Goal: Task Accomplishment & Management: Manage account settings

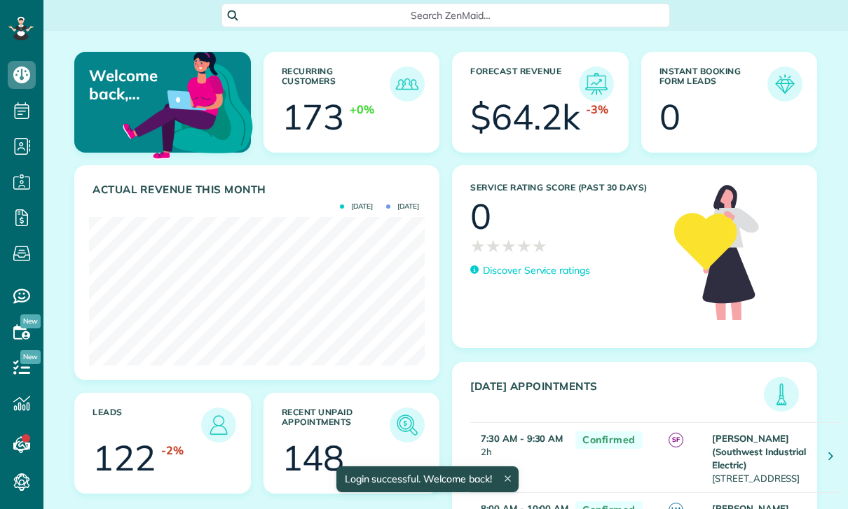
scroll to position [149, 336]
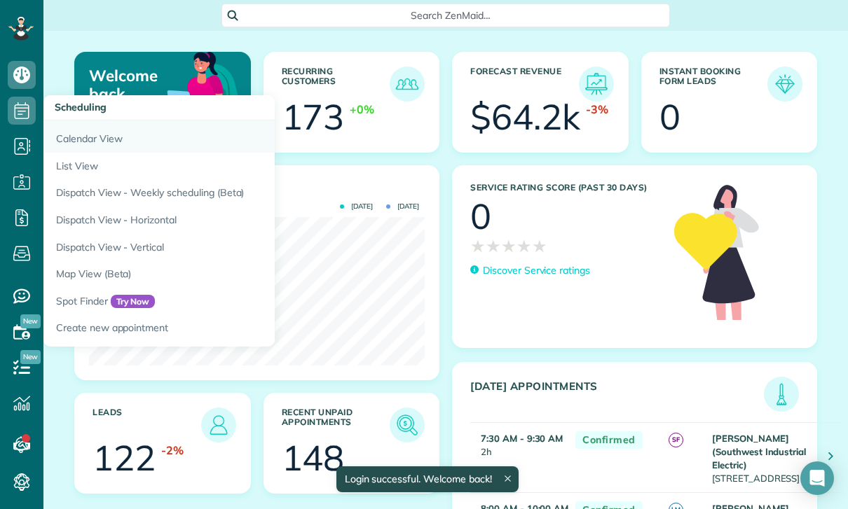
click at [99, 137] on link "Calendar View" at bounding box center [218, 136] width 350 height 32
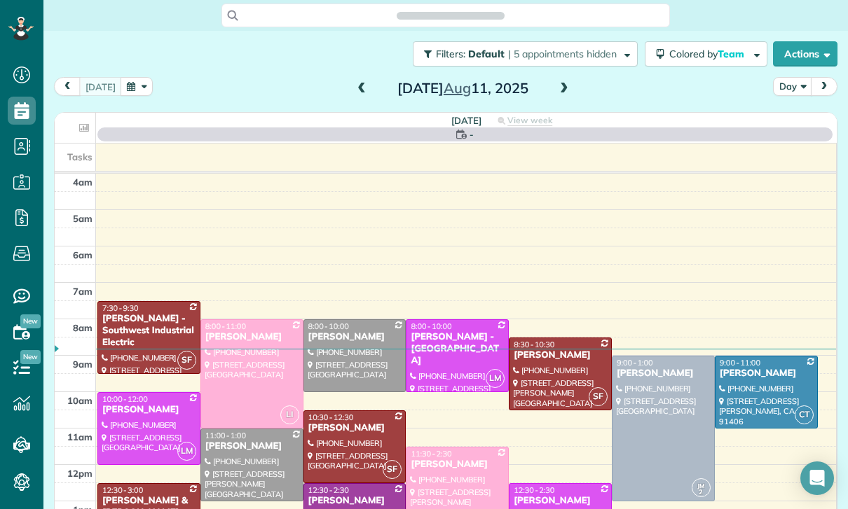
scroll to position [110, 0]
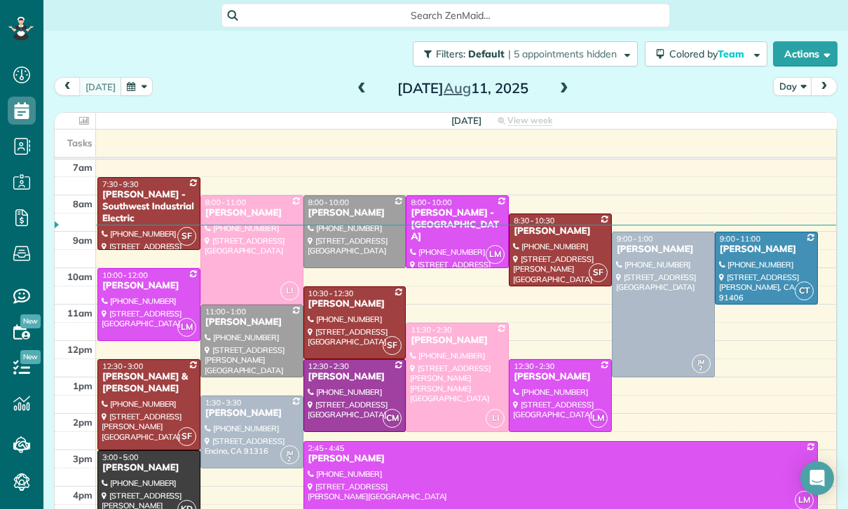
click at [144, 92] on button "button" at bounding box center [136, 86] width 32 height 19
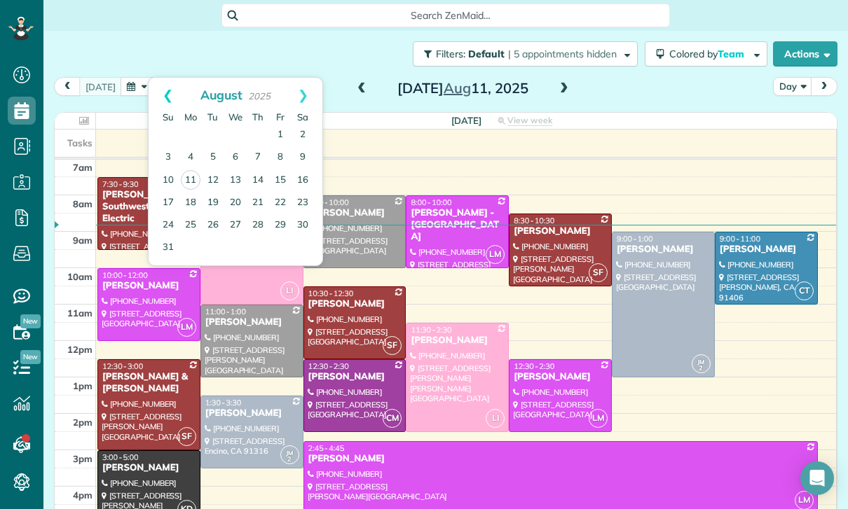
click at [167, 88] on link "Prev" at bounding box center [168, 95] width 39 height 35
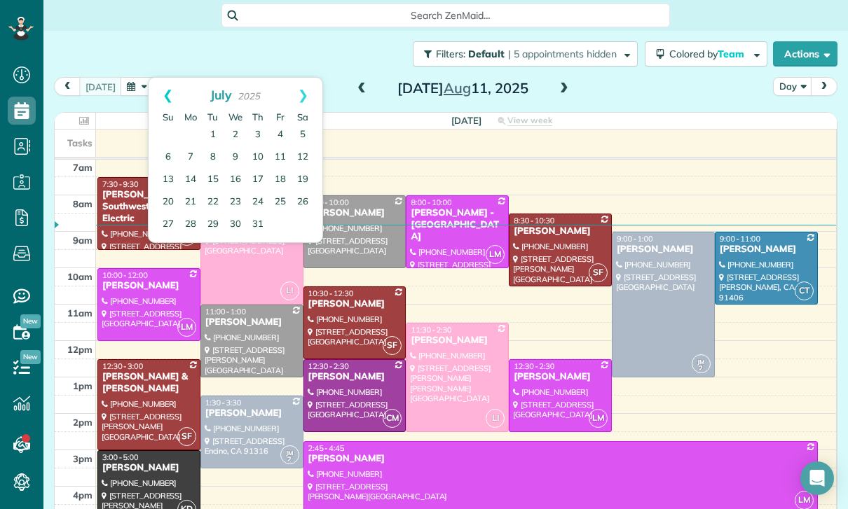
click at [172, 90] on link "Prev" at bounding box center [168, 95] width 39 height 35
click at [278, 157] on link "13" at bounding box center [280, 157] width 22 height 22
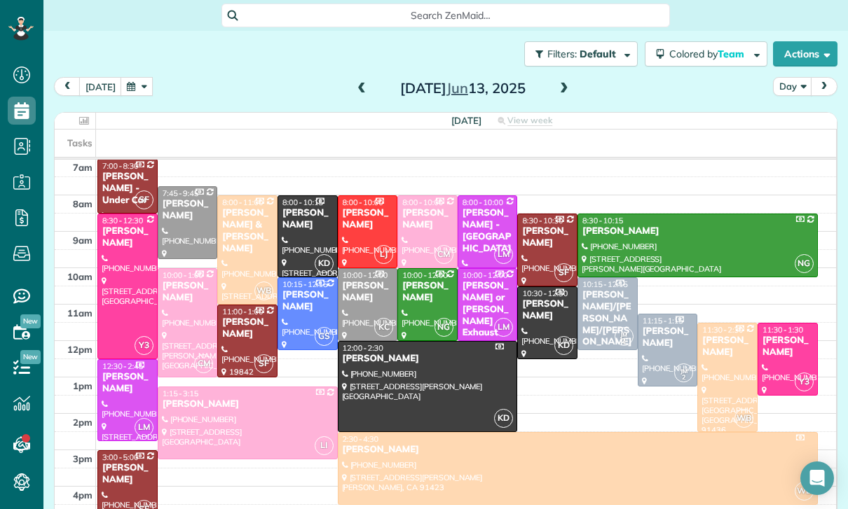
click at [129, 89] on button "button" at bounding box center [136, 86] width 32 height 19
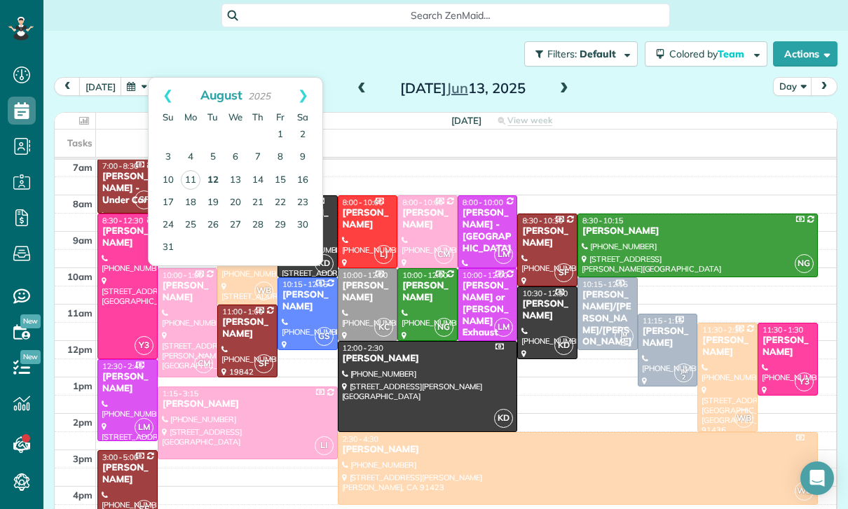
click at [209, 183] on link "12" at bounding box center [213, 181] width 22 height 22
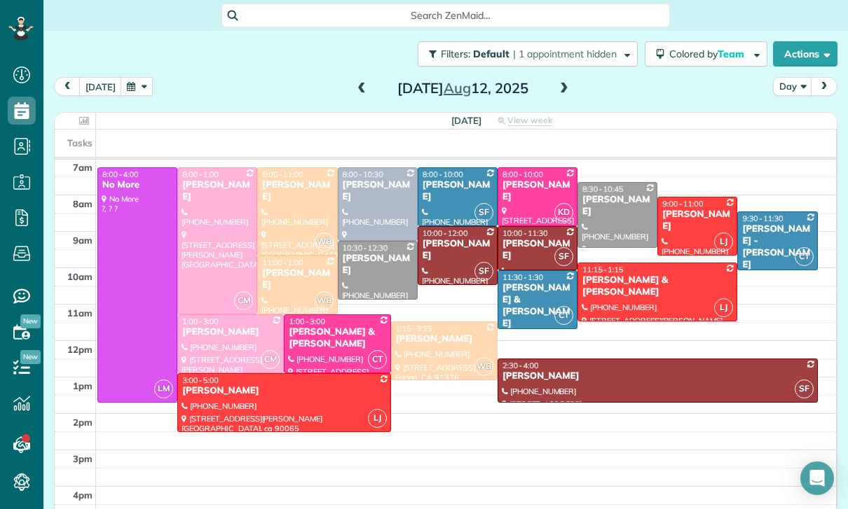
scroll to position [101, 0]
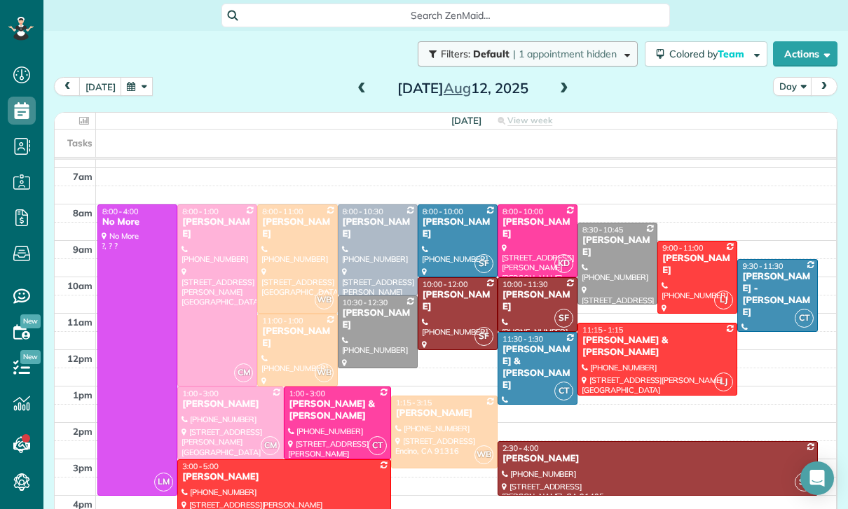
click at [606, 64] on button "Filters: Default | 1 appointment hidden" at bounding box center [528, 53] width 220 height 25
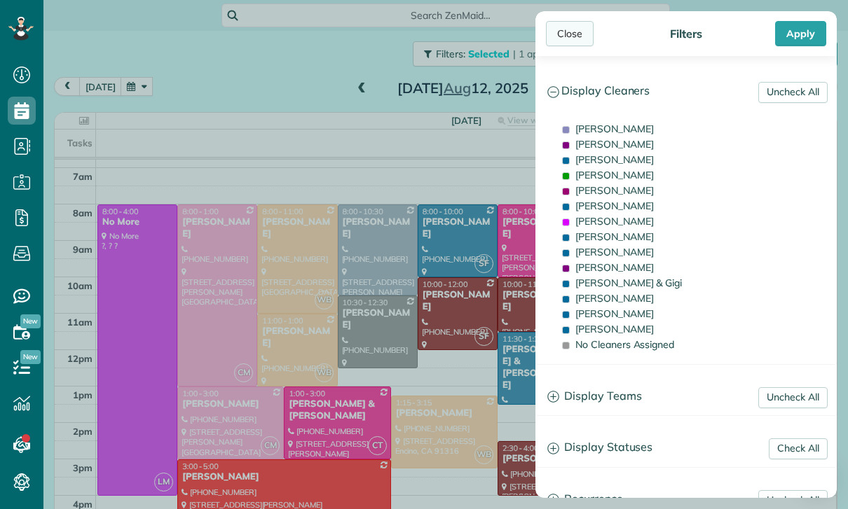
click at [584, 41] on div "Close" at bounding box center [570, 33] width 48 height 25
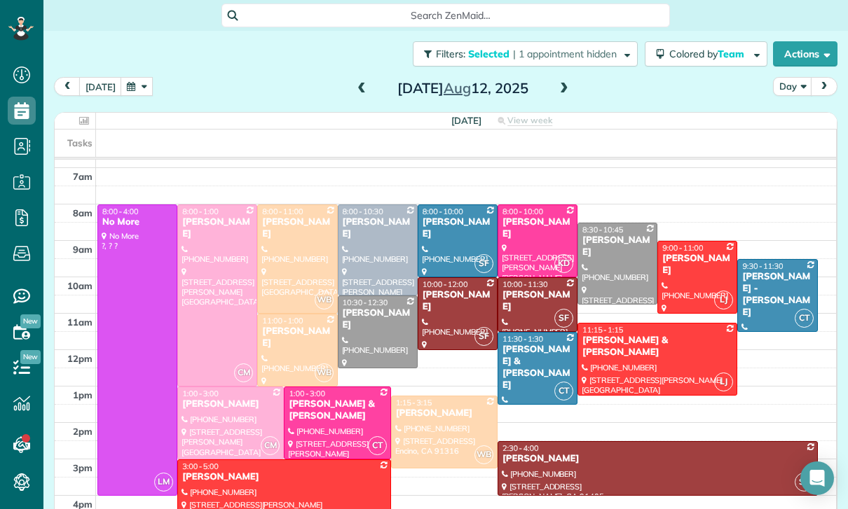
click at [556, 95] on span at bounding box center [563, 88] width 15 height 21
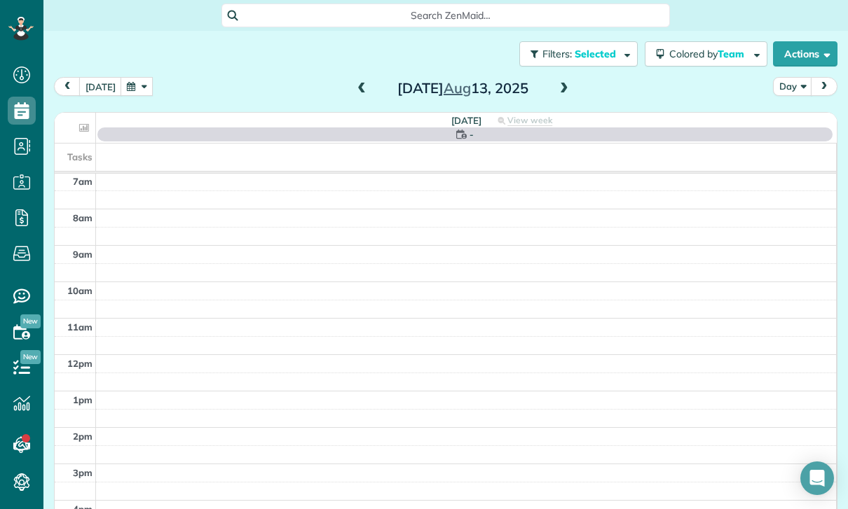
scroll to position [110, 0]
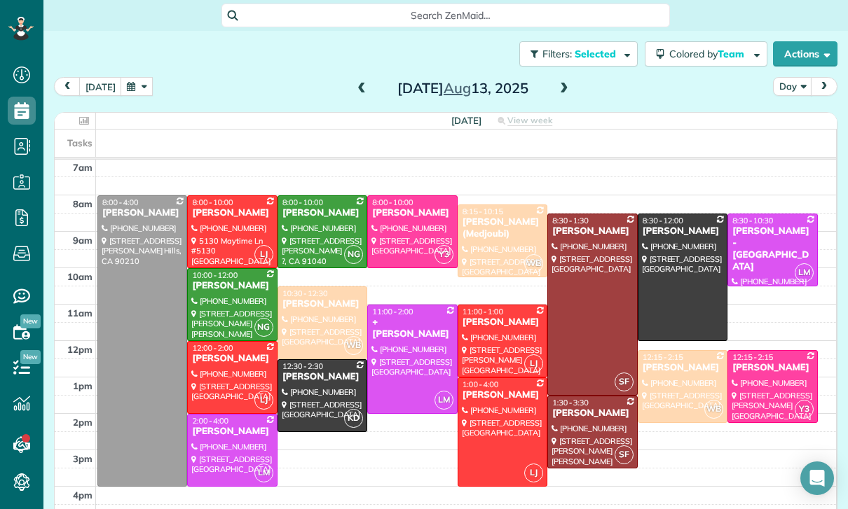
click at [563, 92] on span at bounding box center [563, 89] width 15 height 13
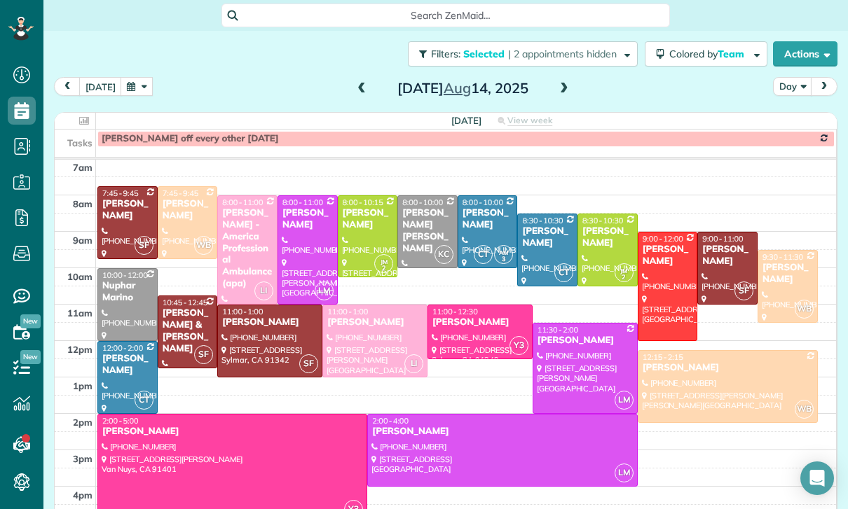
click at [563, 89] on span at bounding box center [563, 89] width 15 height 13
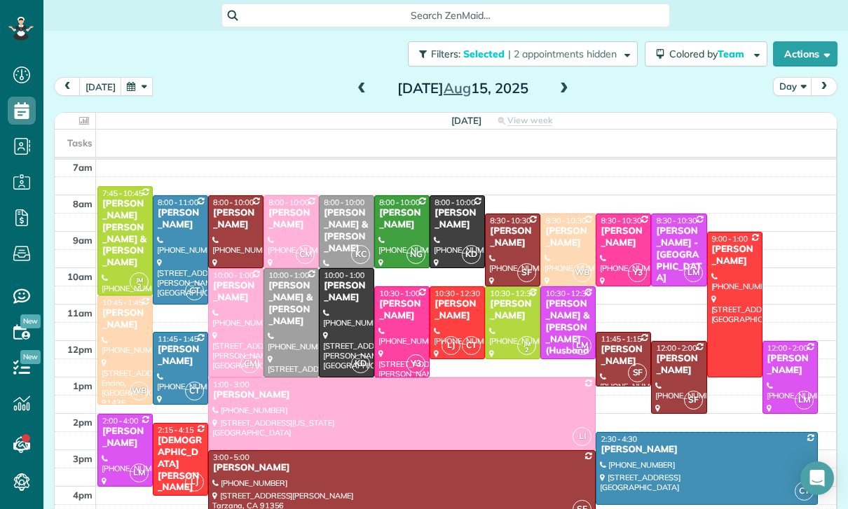
click at [366, 95] on span at bounding box center [361, 88] width 15 height 21
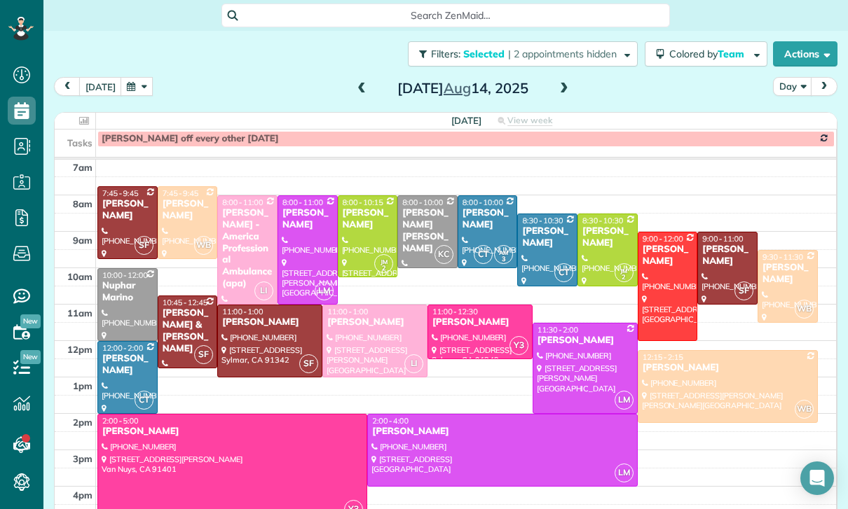
click at [354, 89] on span at bounding box center [361, 89] width 15 height 13
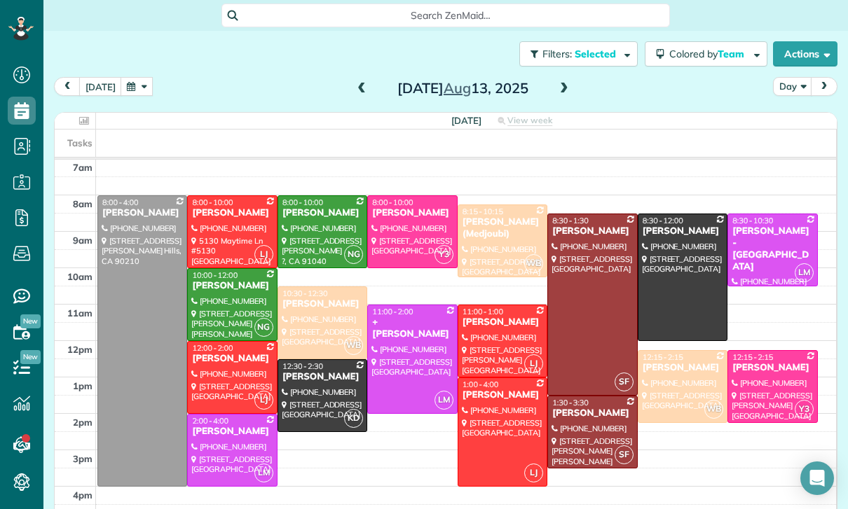
click at [406, 366] on div at bounding box center [412, 359] width 88 height 108
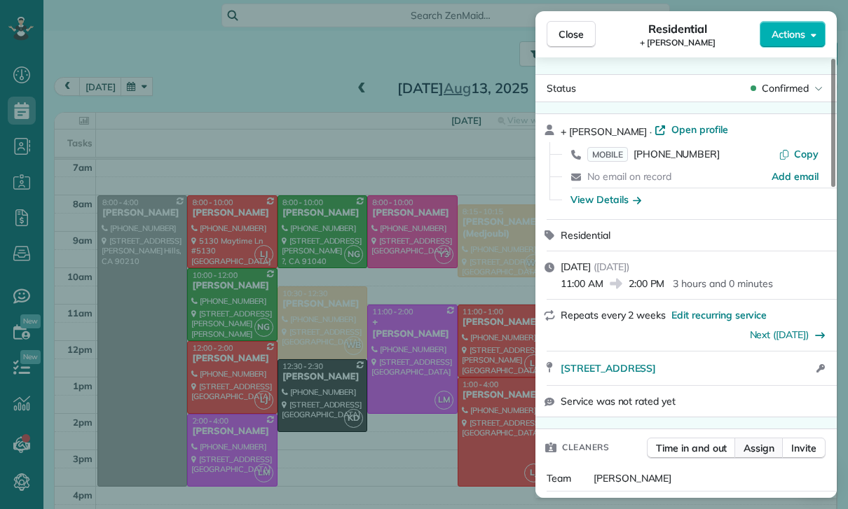
click at [752, 455] on button "Assign" at bounding box center [758, 448] width 49 height 21
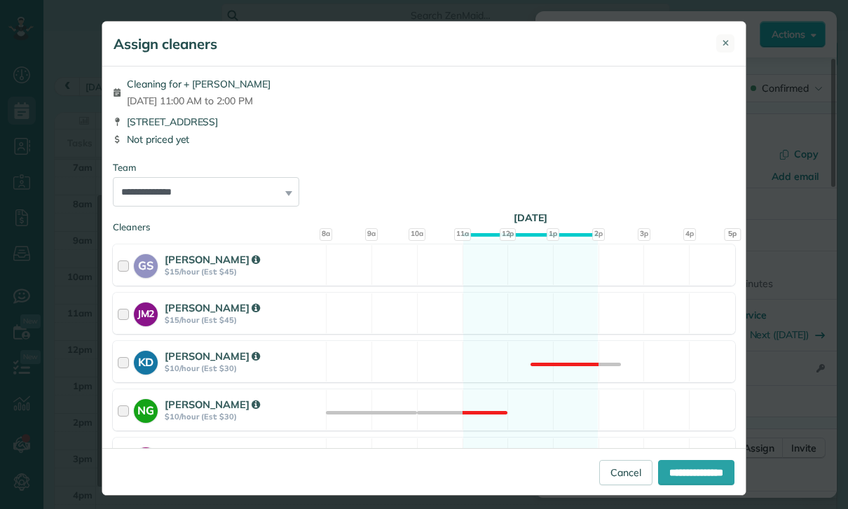
click at [731, 42] on button "✕" at bounding box center [725, 43] width 18 height 18
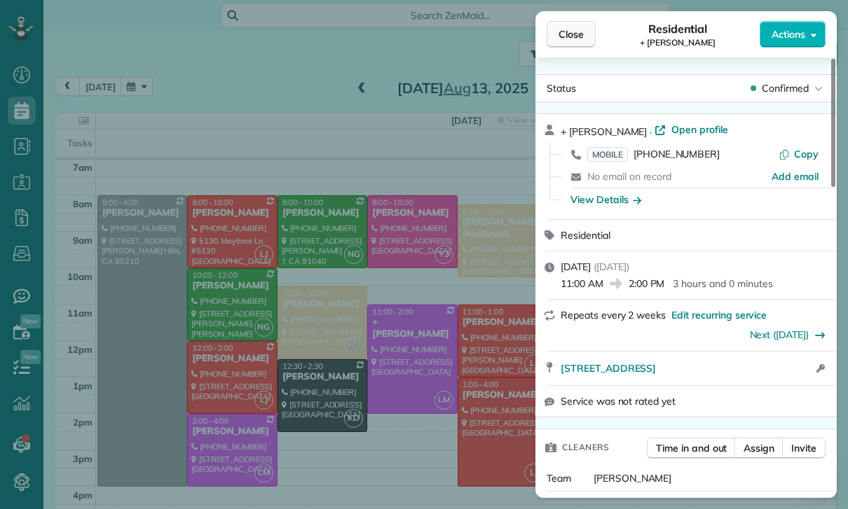
click at [590, 38] on button "Close" at bounding box center [570, 34] width 49 height 27
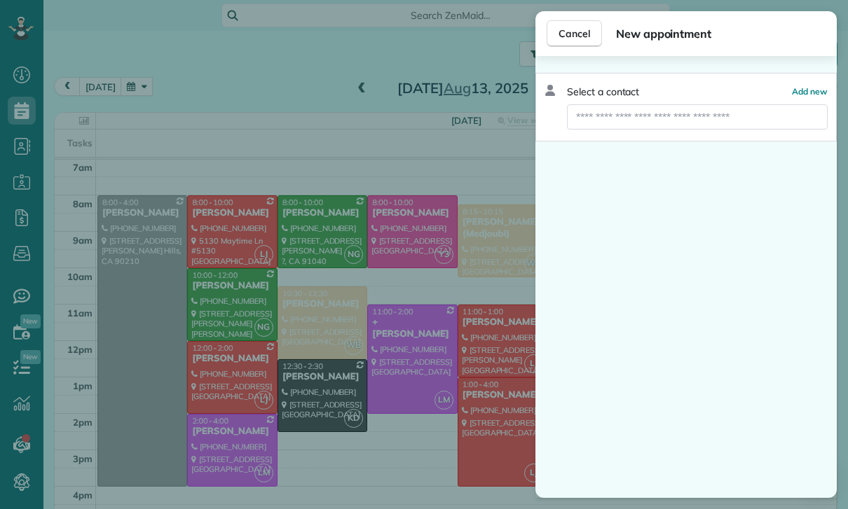
click at [701, 99] on div "Select a contact Add new" at bounding box center [685, 107] width 301 height 69
click at [703, 114] on input "text" at bounding box center [697, 116] width 261 height 25
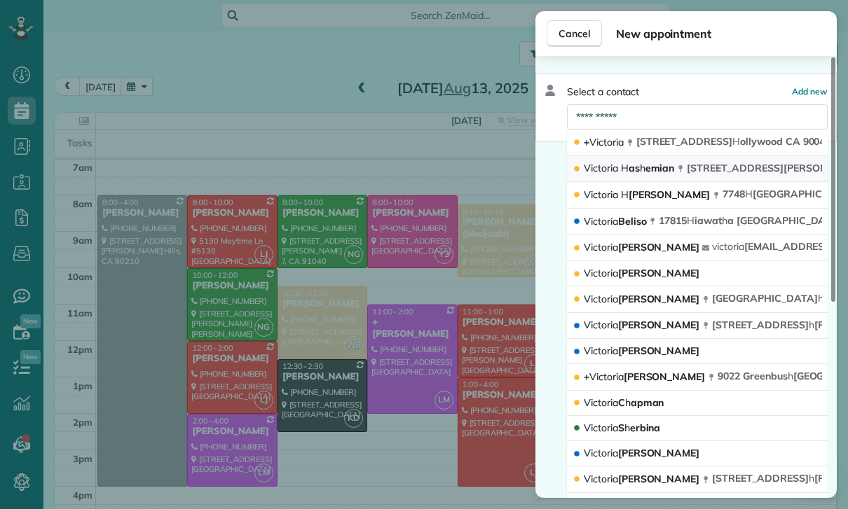
type input "**********"
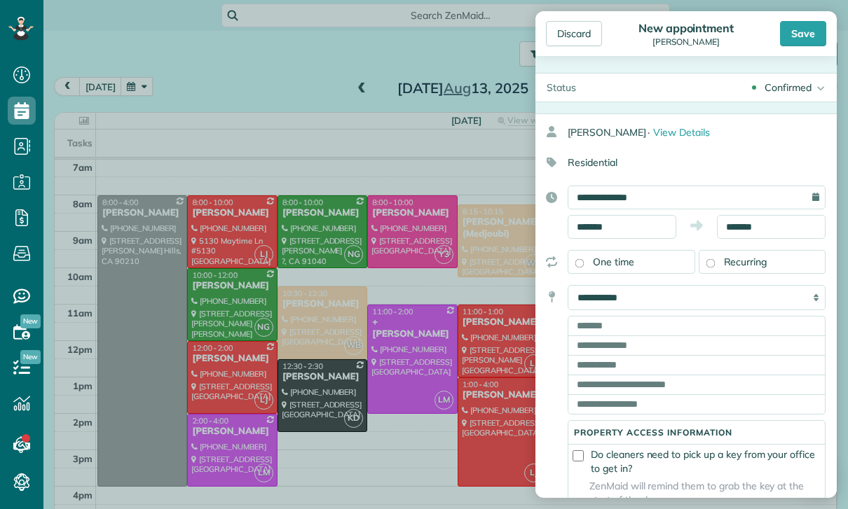
click at [722, 296] on select "**********" at bounding box center [696, 297] width 258 height 25
select select "******"
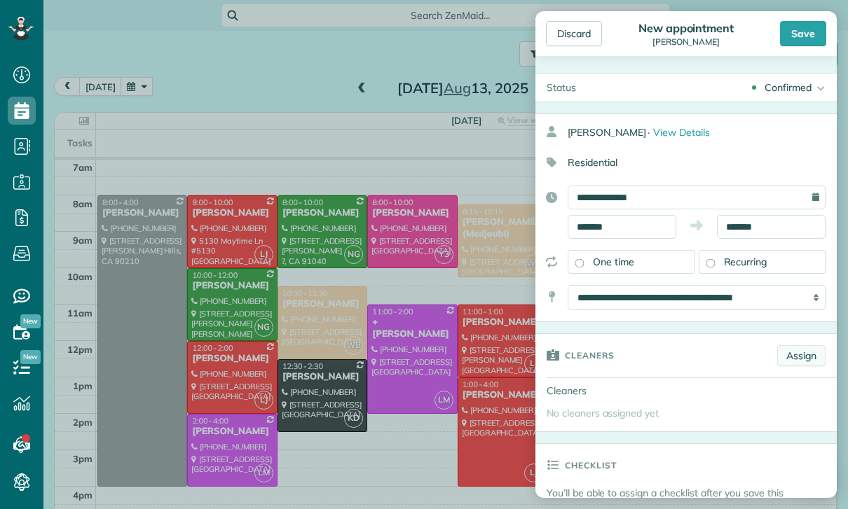
click at [808, 358] on link "Assign" at bounding box center [801, 355] width 48 height 21
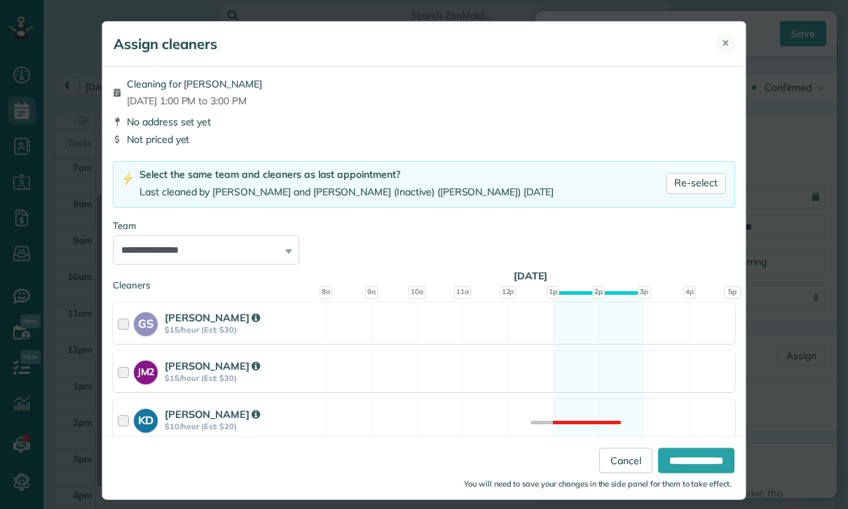
click at [731, 42] on button "✕" at bounding box center [725, 43] width 18 height 18
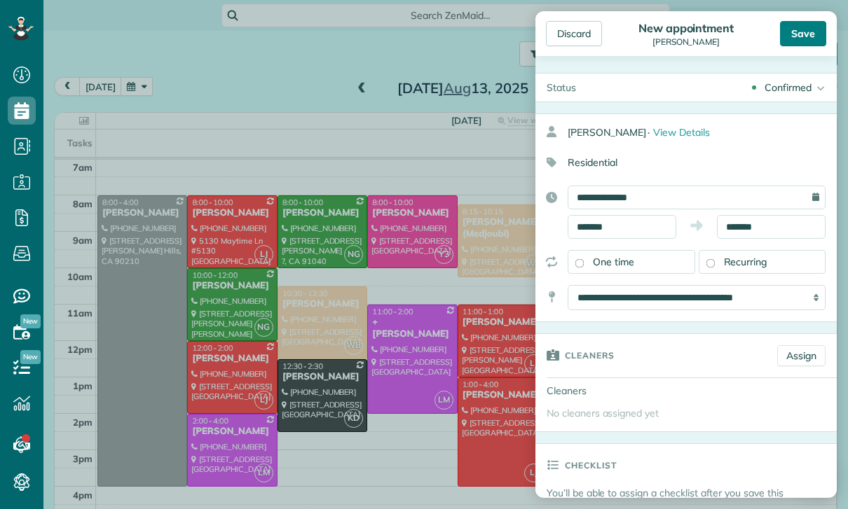
click at [800, 35] on div "Save" at bounding box center [803, 33] width 46 height 25
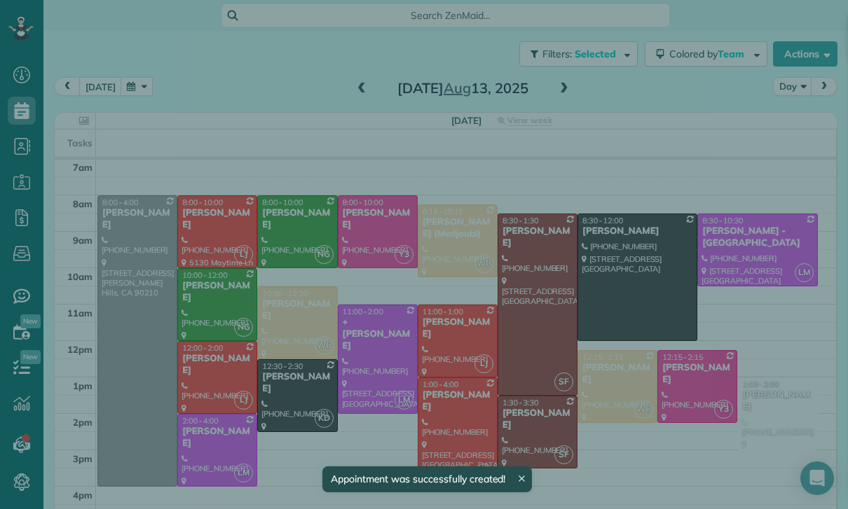
scroll to position [110, 0]
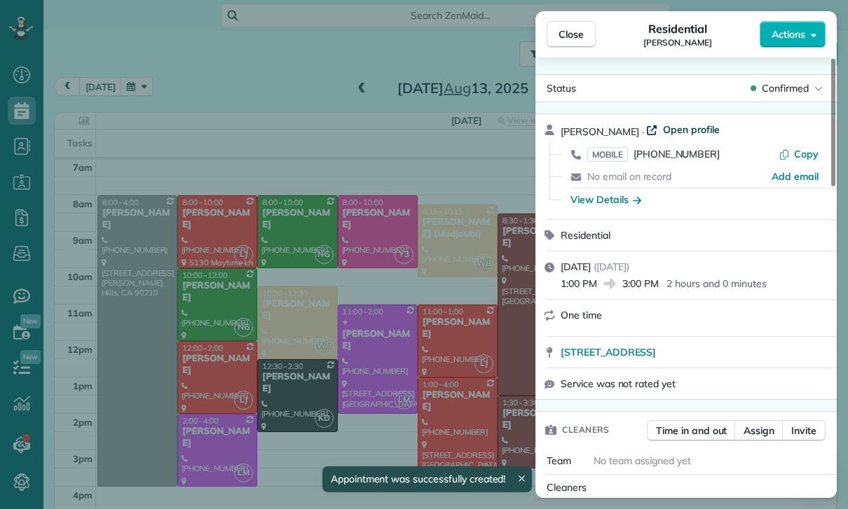
click at [706, 128] on span "Open profile" at bounding box center [691, 130] width 57 height 14
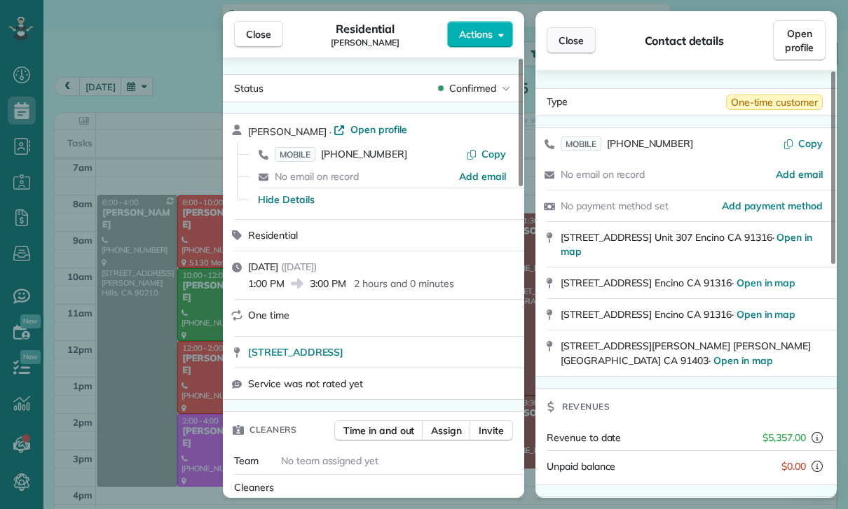
click at [568, 37] on span "Close" at bounding box center [570, 41] width 25 height 14
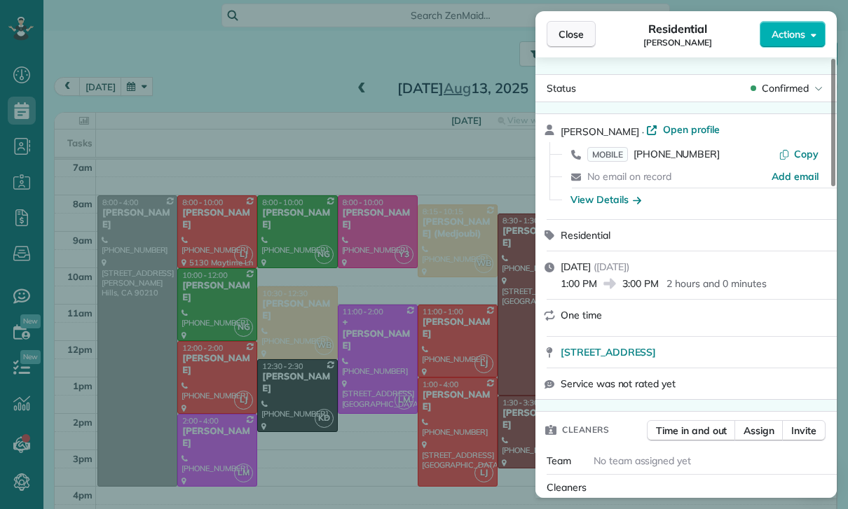
click at [565, 28] on span "Close" at bounding box center [570, 34] width 25 height 14
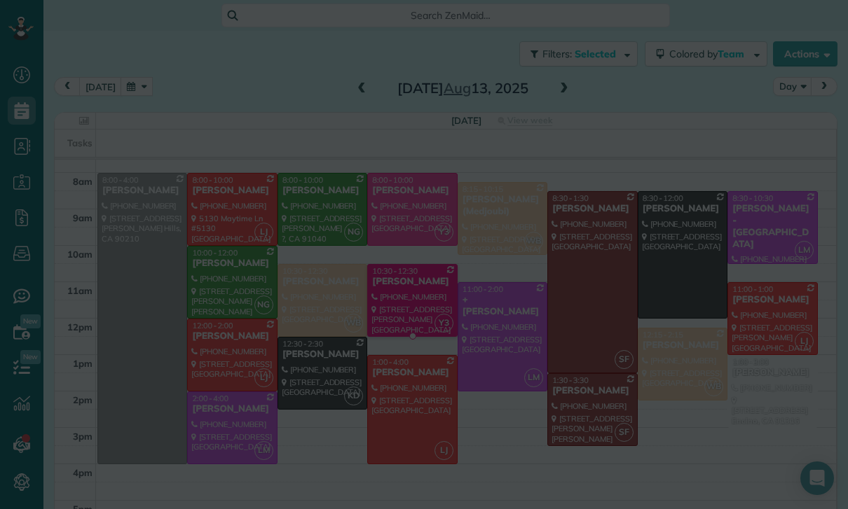
scroll to position [132, 0]
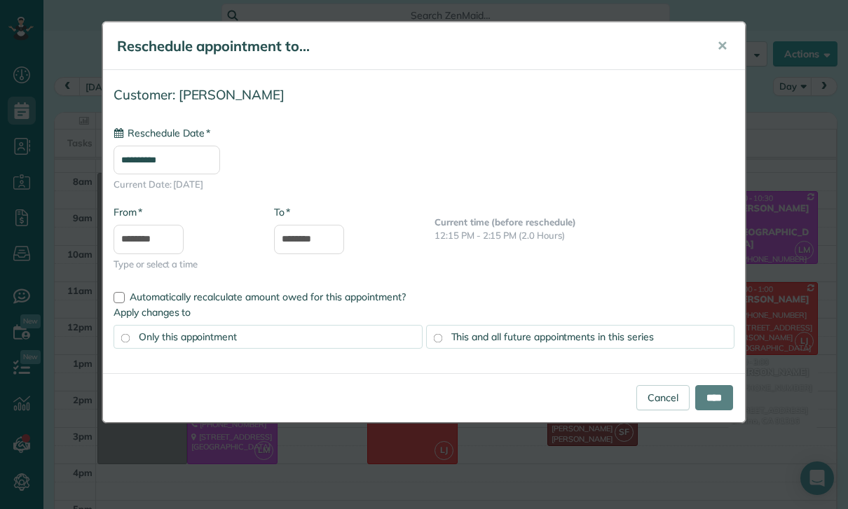
type input "**********"
click at [726, 397] on input "****" at bounding box center [714, 397] width 38 height 25
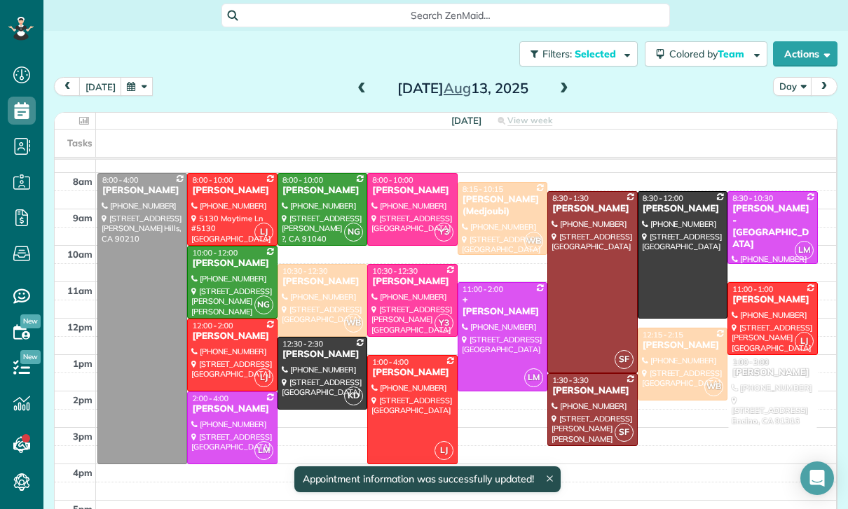
click at [773, 379] on div "[PERSON_NAME]" at bounding box center [771, 373] width 81 height 12
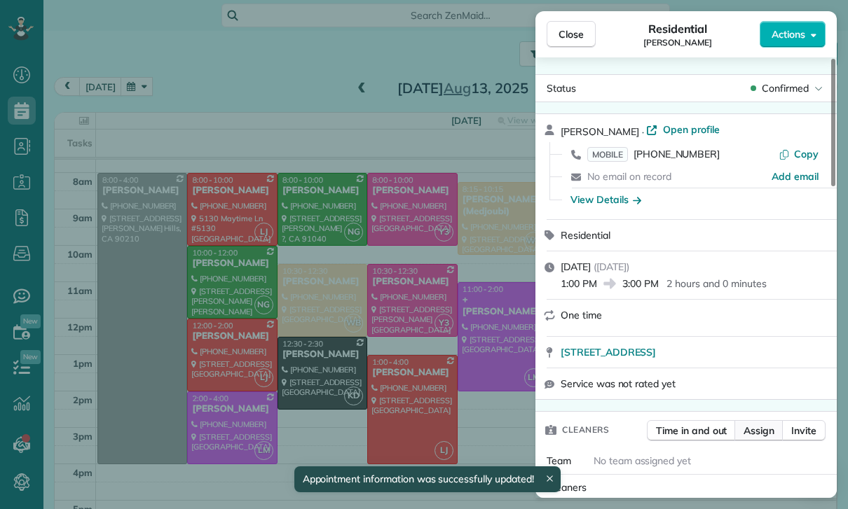
click at [767, 432] on span "Assign" at bounding box center [758, 431] width 31 height 14
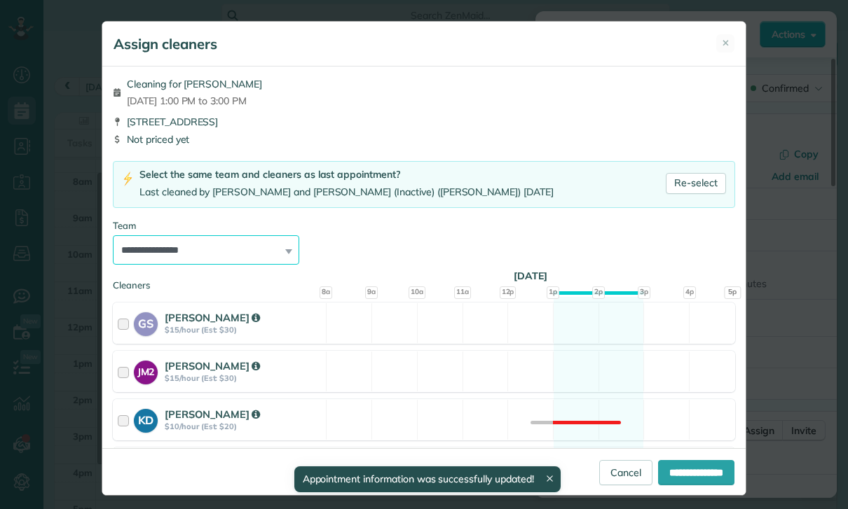
click at [266, 244] on select "**********" at bounding box center [206, 249] width 186 height 29
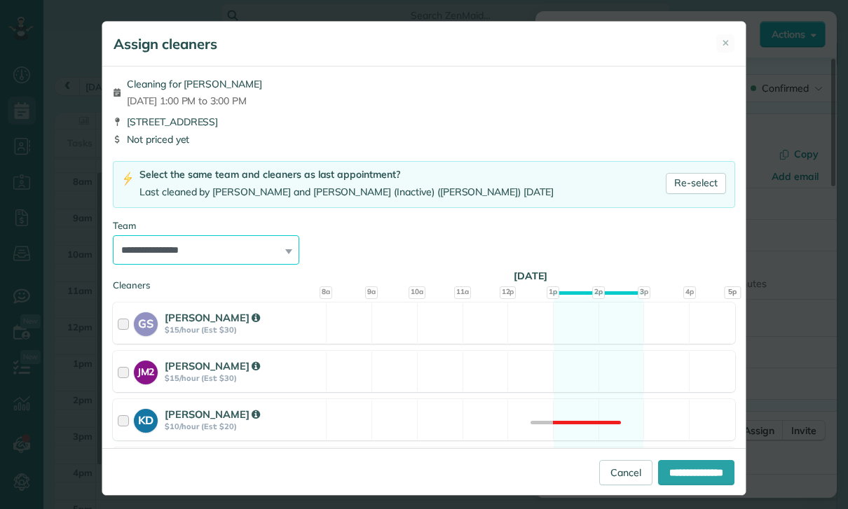
select select "****"
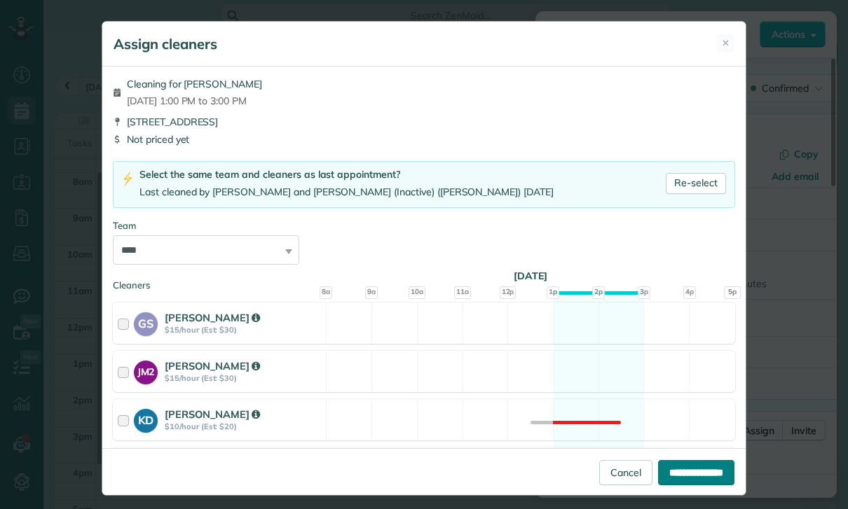
click at [705, 485] on input "**********" at bounding box center [696, 472] width 76 height 25
type input "**********"
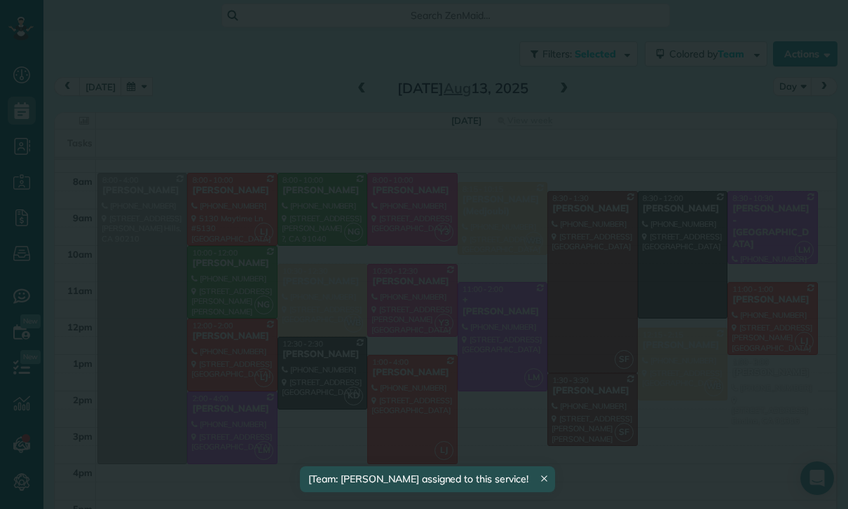
scroll to position [132, 0]
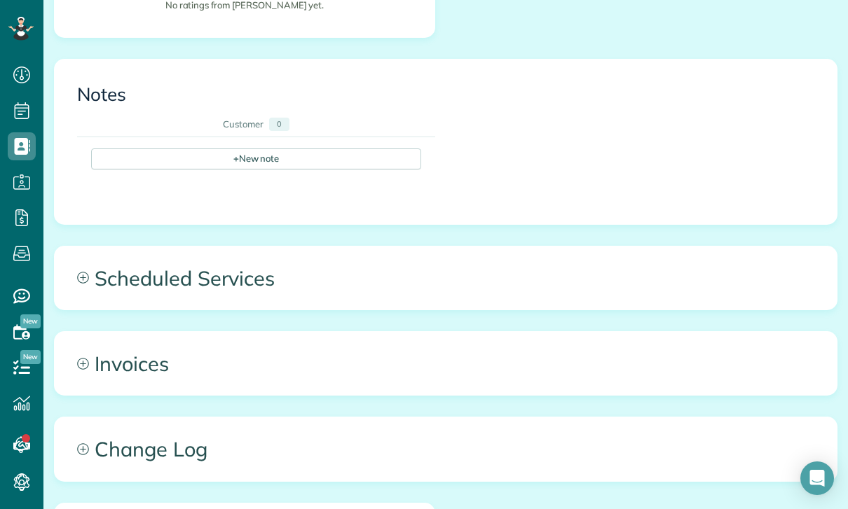
scroll to position [467, 0]
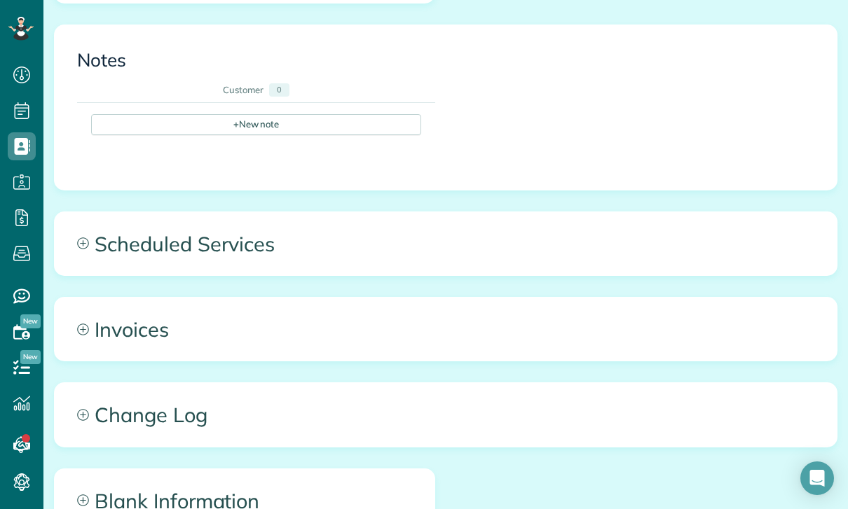
click at [243, 212] on span "Scheduled Services" at bounding box center [446, 243] width 782 height 63
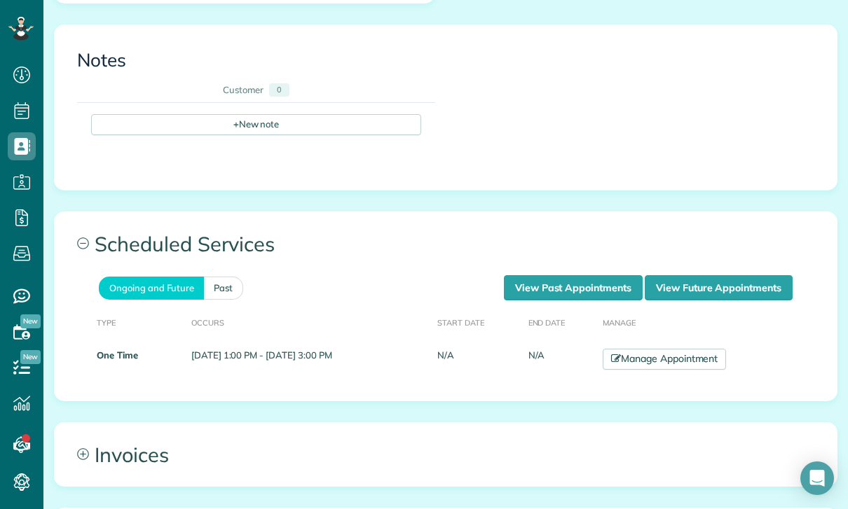
click at [244, 275] on div "Ongoing and Future Past View Past Appointments View Future Appointments" at bounding box center [445, 287] width 761 height 25
click at [230, 277] on link "Past" at bounding box center [223, 288] width 39 height 23
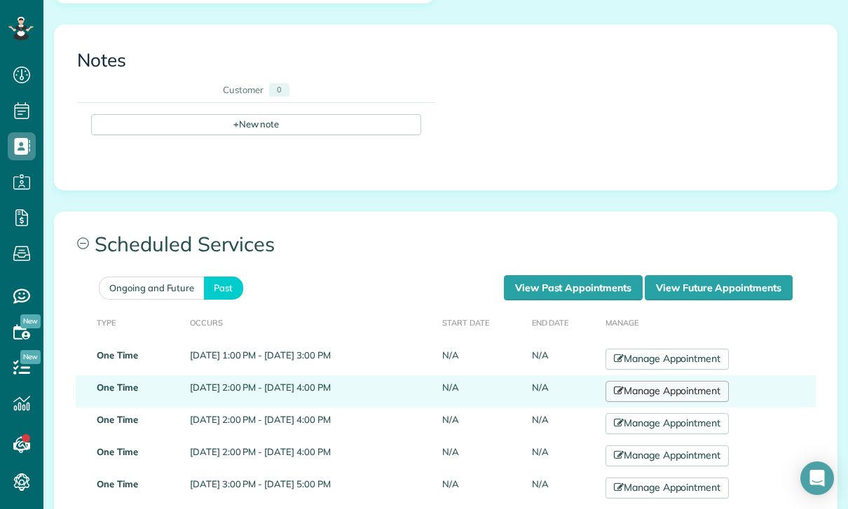
click at [713, 381] on link "Manage Appointment" at bounding box center [666, 391] width 123 height 21
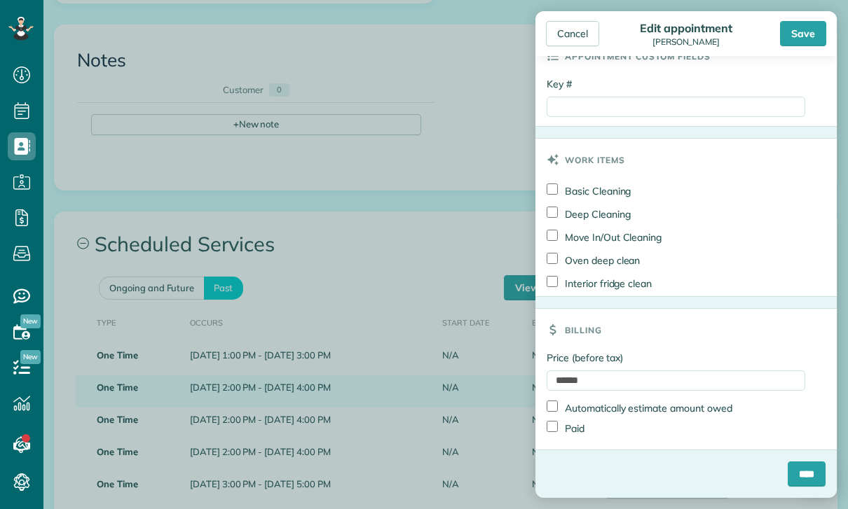
scroll to position [668, 0]
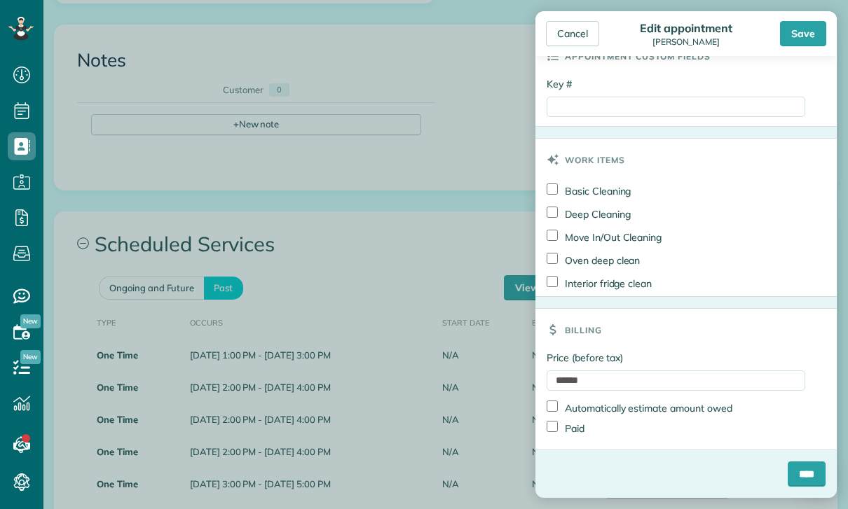
click at [802, 77] on div "Key #" at bounding box center [675, 100] width 258 height 46
click at [808, 74] on div "Appointment custom fields" at bounding box center [685, 56] width 301 height 42
click at [812, 72] on div "Appointment custom fields" at bounding box center [685, 56] width 301 height 42
click at [815, 57] on div "Appointment custom fields" at bounding box center [685, 56] width 301 height 42
click at [790, 45] on div "Save" at bounding box center [803, 33] width 46 height 25
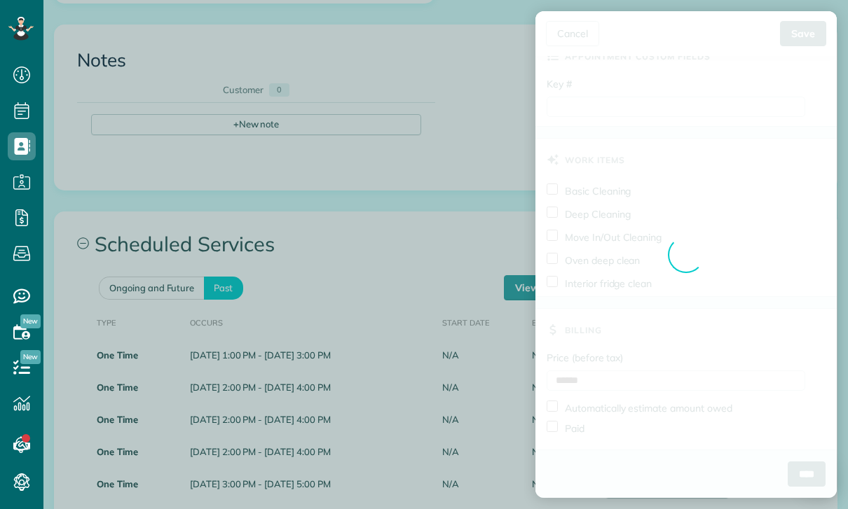
click at [797, 88] on div "Cancel Edit appointment [PERSON_NAME] Save Status Confirmed Confirmed Stand-By …" at bounding box center [424, 254] width 848 height 509
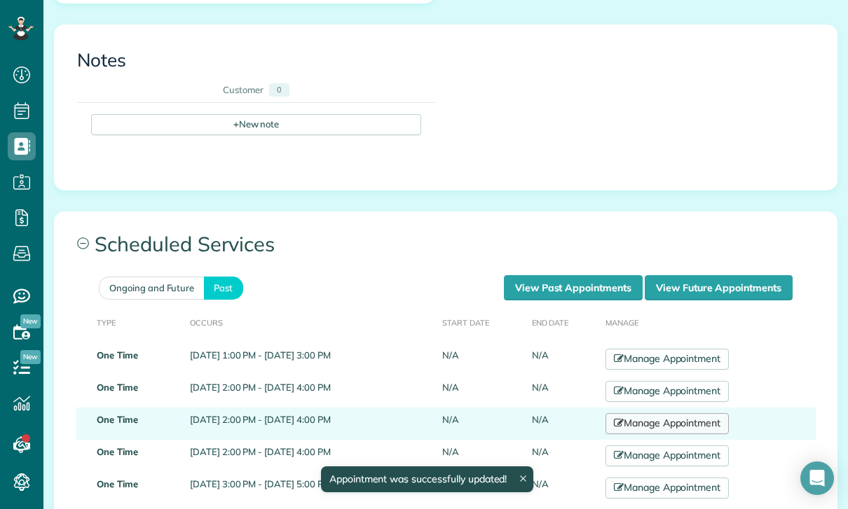
click at [710, 416] on link "Manage Appointment" at bounding box center [666, 423] width 123 height 21
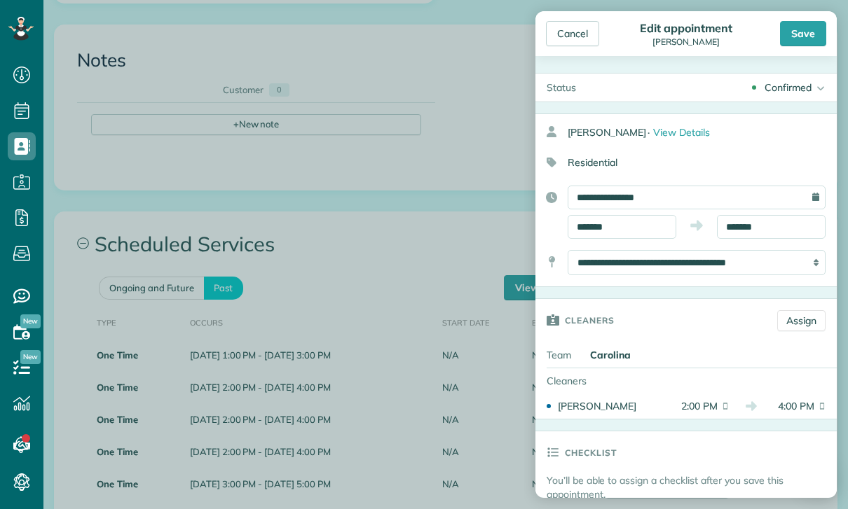
click at [818, 67] on div "Status Confirmed Confirmed Stand-By Yet to Confirm Call to Remind" at bounding box center [685, 277] width 301 height 442
click at [804, 76] on div "Confirmed Confirmed Stand-By Yet to Confirm Call to Remind Cancelled" at bounding box center [711, 88] width 249 height 28
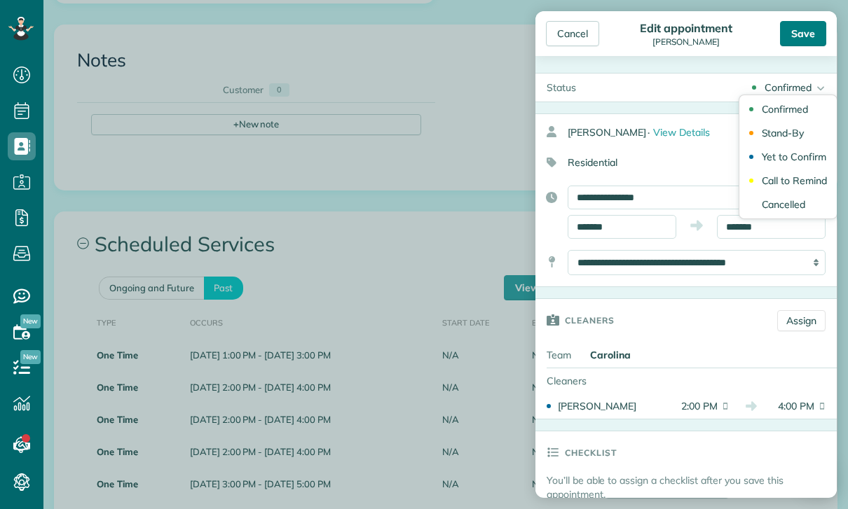
click at [797, 46] on div "Save" at bounding box center [803, 33] width 46 height 25
